Goal: Navigation & Orientation: Go to known website

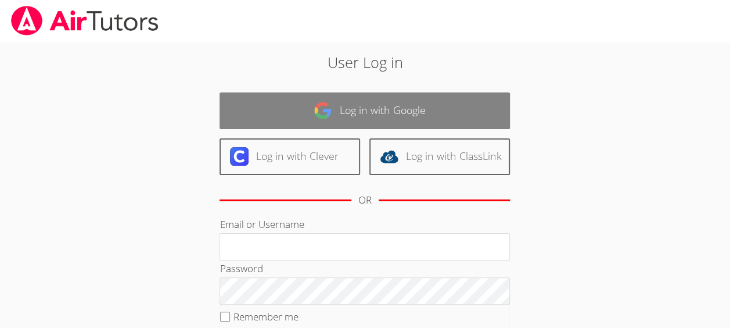
click at [386, 117] on link "Log in with Google" at bounding box center [365, 110] width 290 height 37
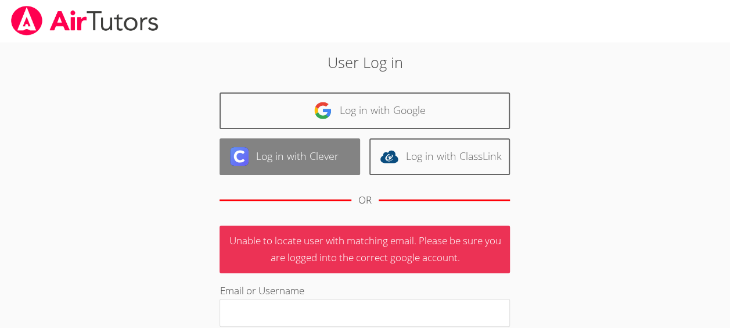
click at [288, 164] on link "Log in with Clever" at bounding box center [290, 156] width 141 height 37
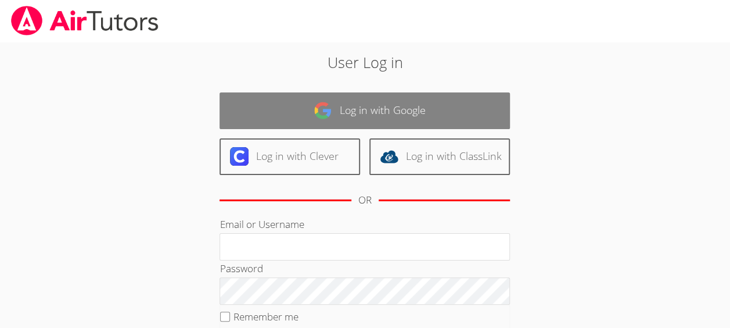
click at [390, 108] on link "Log in with Google" at bounding box center [365, 110] width 290 height 37
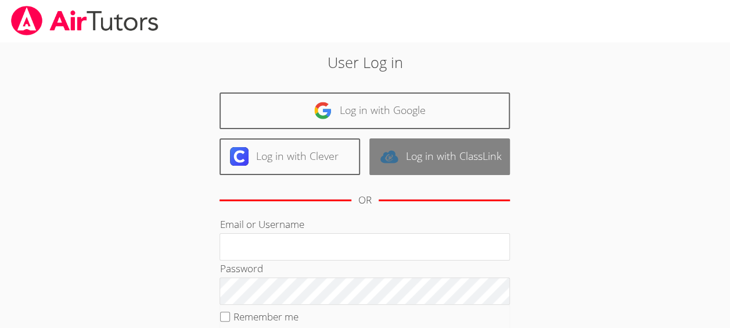
click at [450, 158] on link "Log in with ClassLink" at bounding box center [439, 156] width 141 height 37
